Goal: Check status: Check status

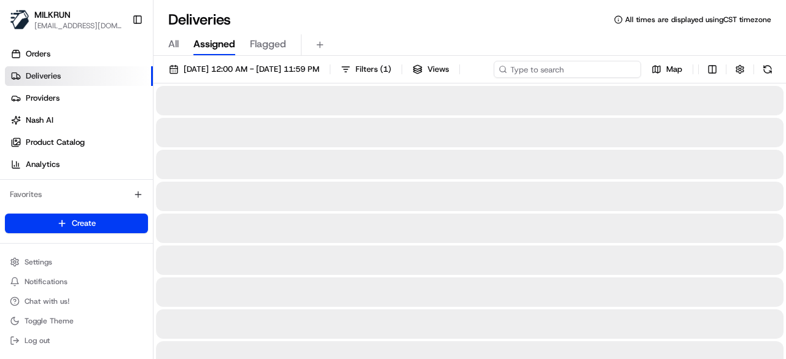
click at [602, 64] on div "20/08/2025 12:00 AM - 20/08/2025 11:59 PM Filters ( 1 ) Views Map" at bounding box center [470, 72] width 632 height 23
paste input "205a0965-f7f7-4843-b88c-90f486b65d2e"
type input "205a0965-f7f7-4843-b88c-90f486b65d2e"
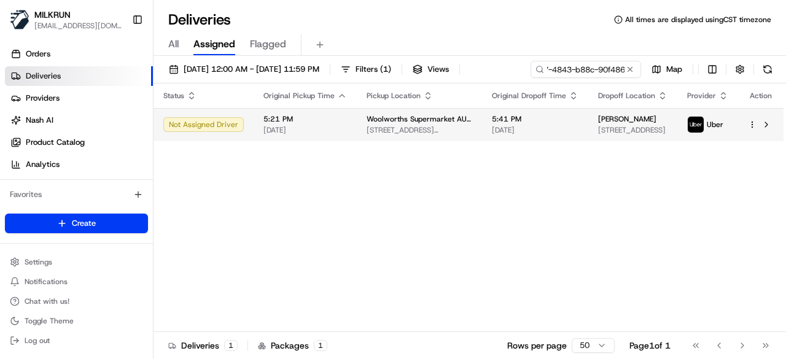
click at [532, 135] on span "[DATE]" at bounding box center [535, 130] width 87 height 10
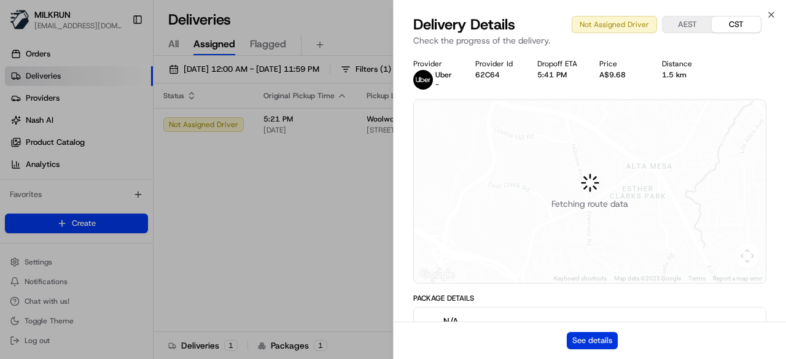
click at [608, 337] on button "See details" at bounding box center [592, 340] width 51 height 17
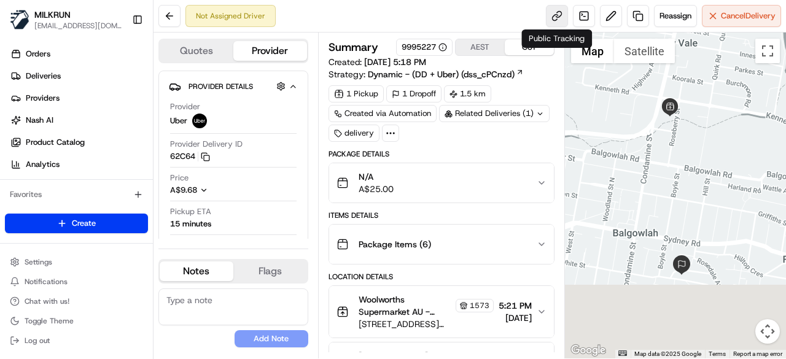
click at [549, 15] on link at bounding box center [557, 16] width 22 height 22
